Goal: Information Seeking & Learning: Learn about a topic

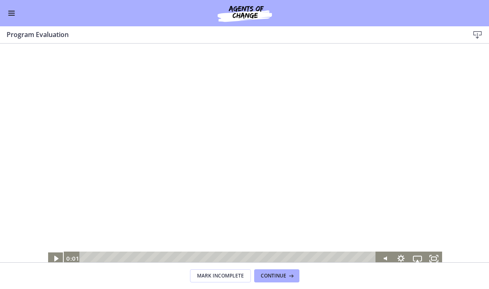
scroll to position [376, 0]
click at [56, 259] on icon "Play Video" at bounding box center [56, 259] width 4 height 6
click at [56, 259] on icon "Pause" at bounding box center [55, 258] width 5 height 5
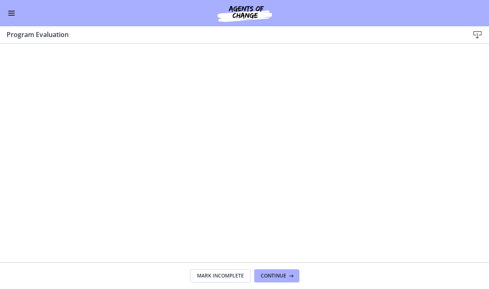
click at [12, 19] on div "Go to Dashboard" at bounding box center [244, 13] width 489 height 26
click at [12, 13] on span "Enable menu" at bounding box center [11, 13] width 7 height 1
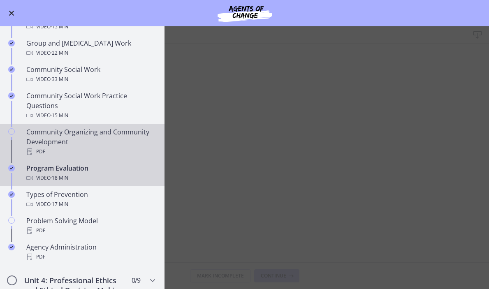
click at [60, 134] on div "Community Organizing and Community Development PDF" at bounding box center [90, 142] width 128 height 30
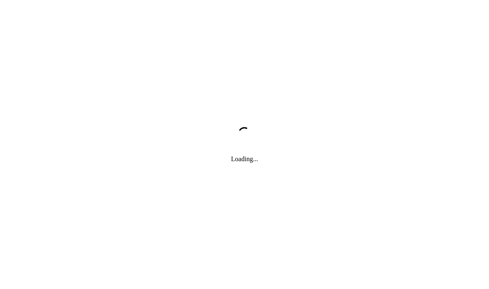
click at [482, 53] on div "Loading..." at bounding box center [244, 144] width 489 height 289
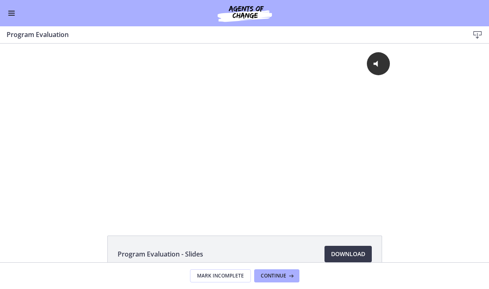
click at [14, 14] on button "Enable menu" at bounding box center [12, 13] width 10 height 10
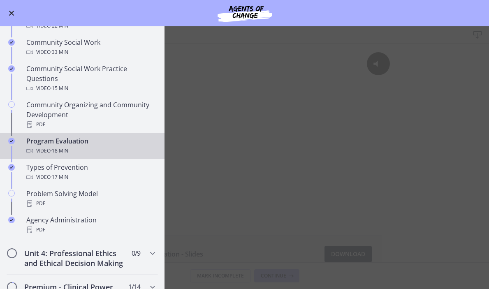
scroll to position [404, 0]
